Goal: Task Accomplishment & Management: Complete application form

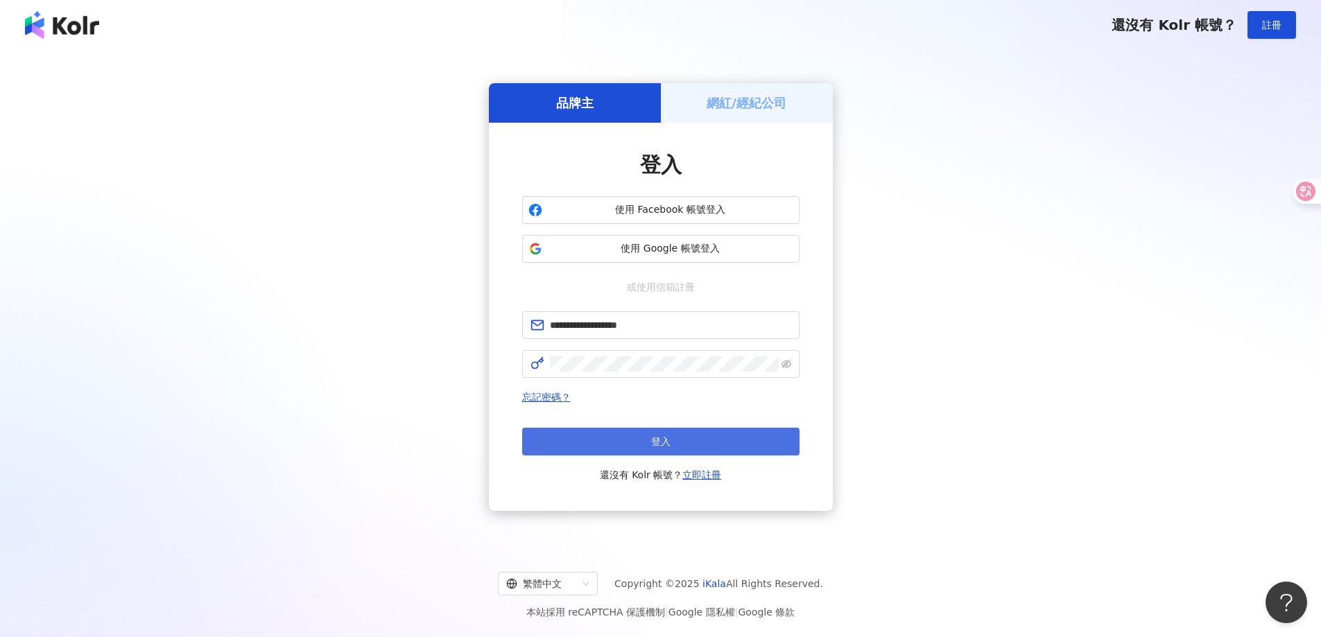
click at [625, 433] on button "登入" at bounding box center [660, 442] width 277 height 28
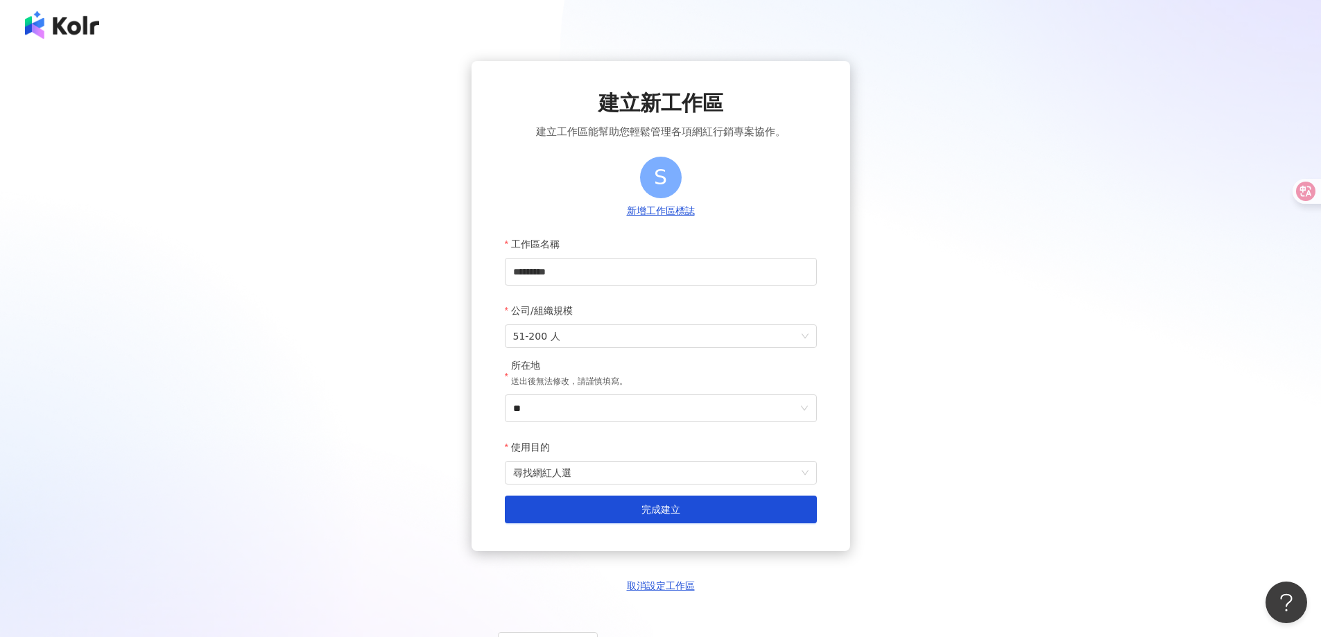
click at [68, 28] on img at bounding box center [62, 25] width 74 height 28
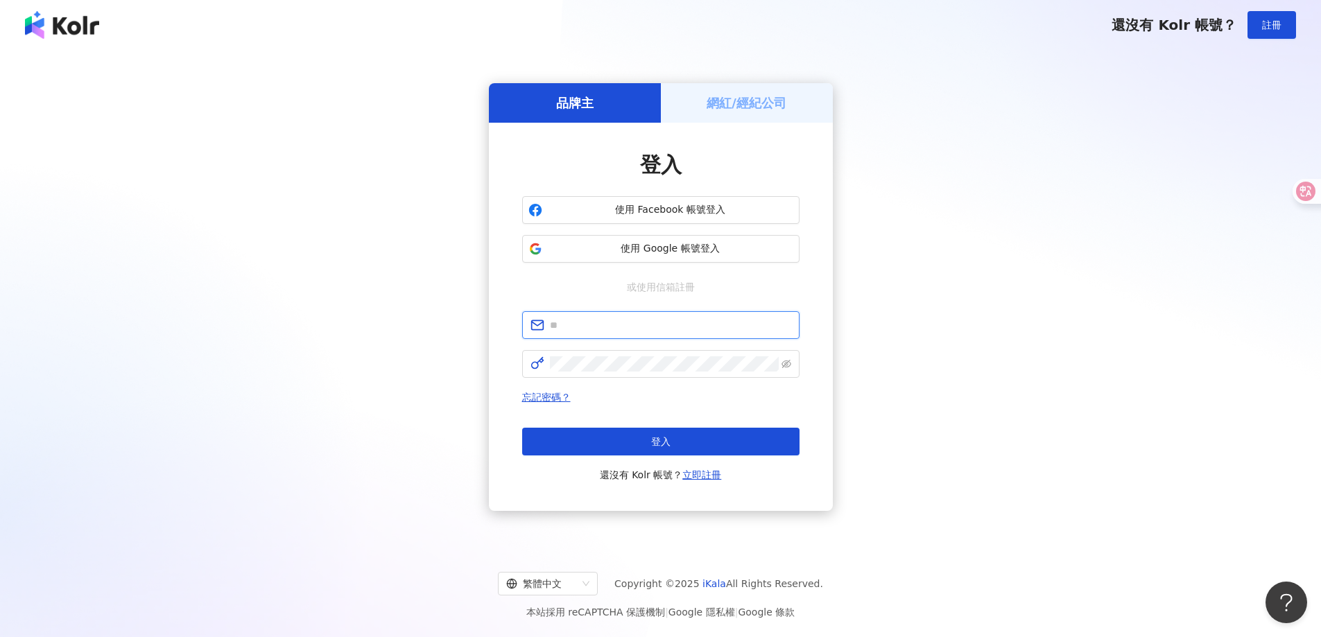
type input "**********"
